Goal: Information Seeking & Learning: Find specific fact

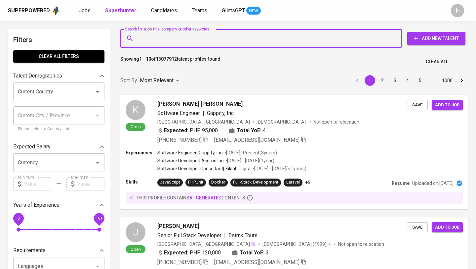
click at [167, 38] on input "Search for a job title, company or other keywords" at bounding box center [263, 38] width 253 height 13
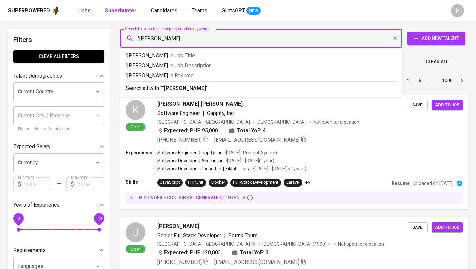
type input ""[PERSON_NAME]""
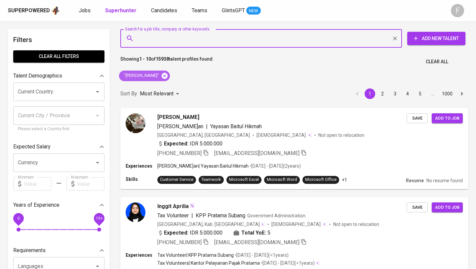
click at [162, 74] on icon at bounding box center [165, 75] width 6 height 6
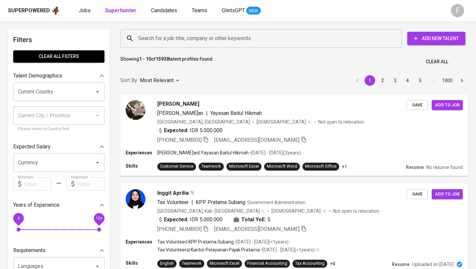
click at [157, 37] on input "Search for a job title, company or other keywords" at bounding box center [263, 38] width 253 height 13
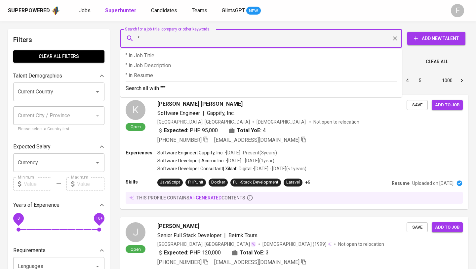
paste input "[PERSON_NAME]"
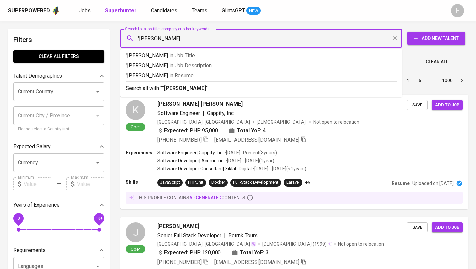
type input ""[PERSON_NAME]""
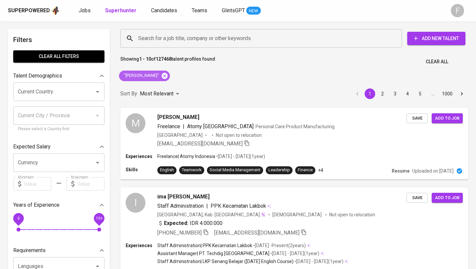
click at [161, 76] on icon at bounding box center [164, 75] width 7 height 7
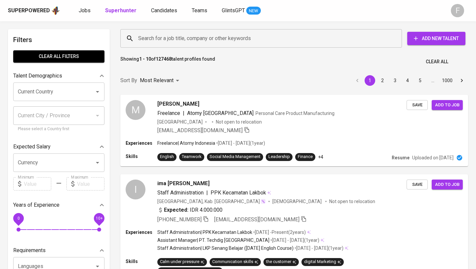
click at [154, 39] on input "Search for a job title, company or other keywords" at bounding box center [263, 38] width 253 height 13
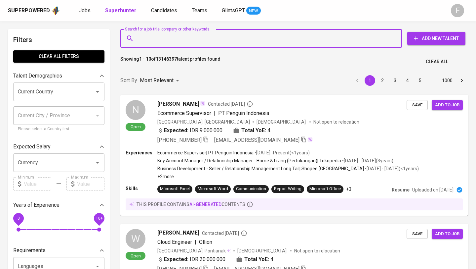
click at [154, 39] on input "Search for a job title, company or other keywords" at bounding box center [263, 38] width 253 height 13
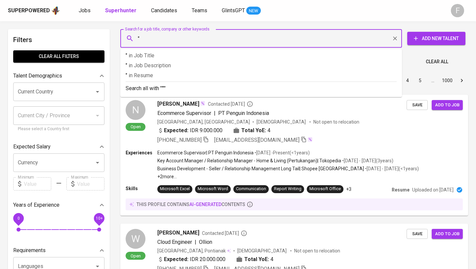
paste input "[PERSON_NAME]"
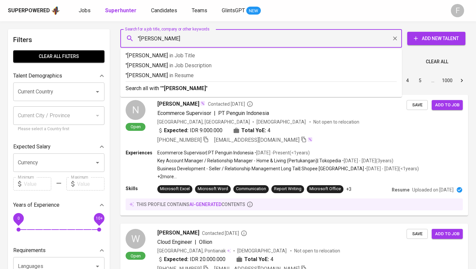
type input ""[PERSON_NAME]""
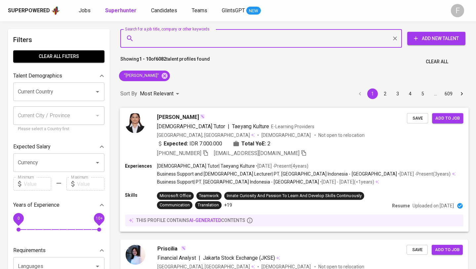
click at [289, 129] on div "[DEMOGRAPHIC_DATA] Tutor | Taeyang Kulture E-Learning Providers" at bounding box center [282, 126] width 250 height 8
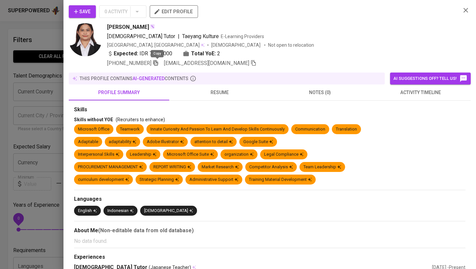
click at [157, 64] on icon "button" at bounding box center [156, 63] width 6 height 6
